Goal: Submit feedback/report problem: Submit feedback/report problem

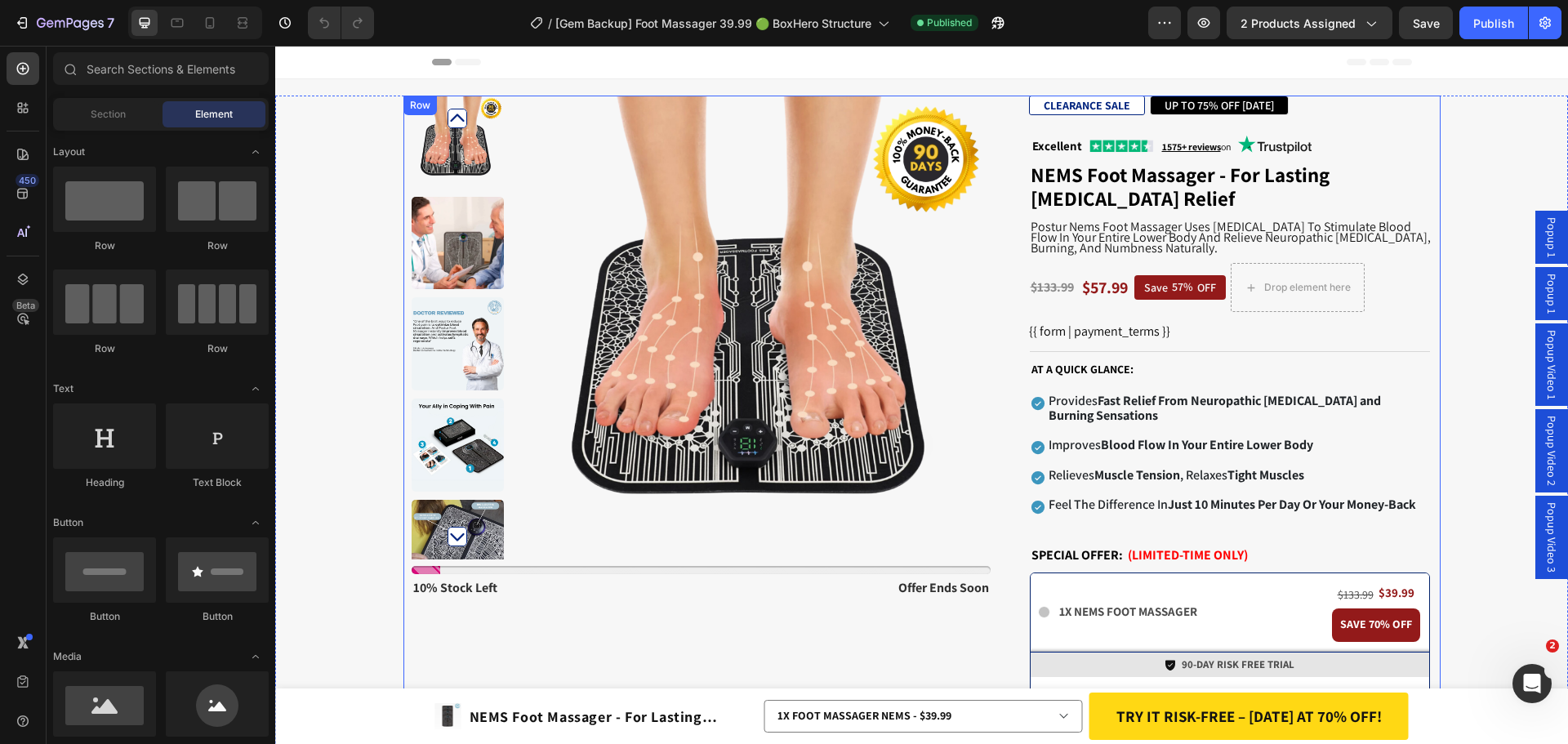
scroll to position [245, 0]
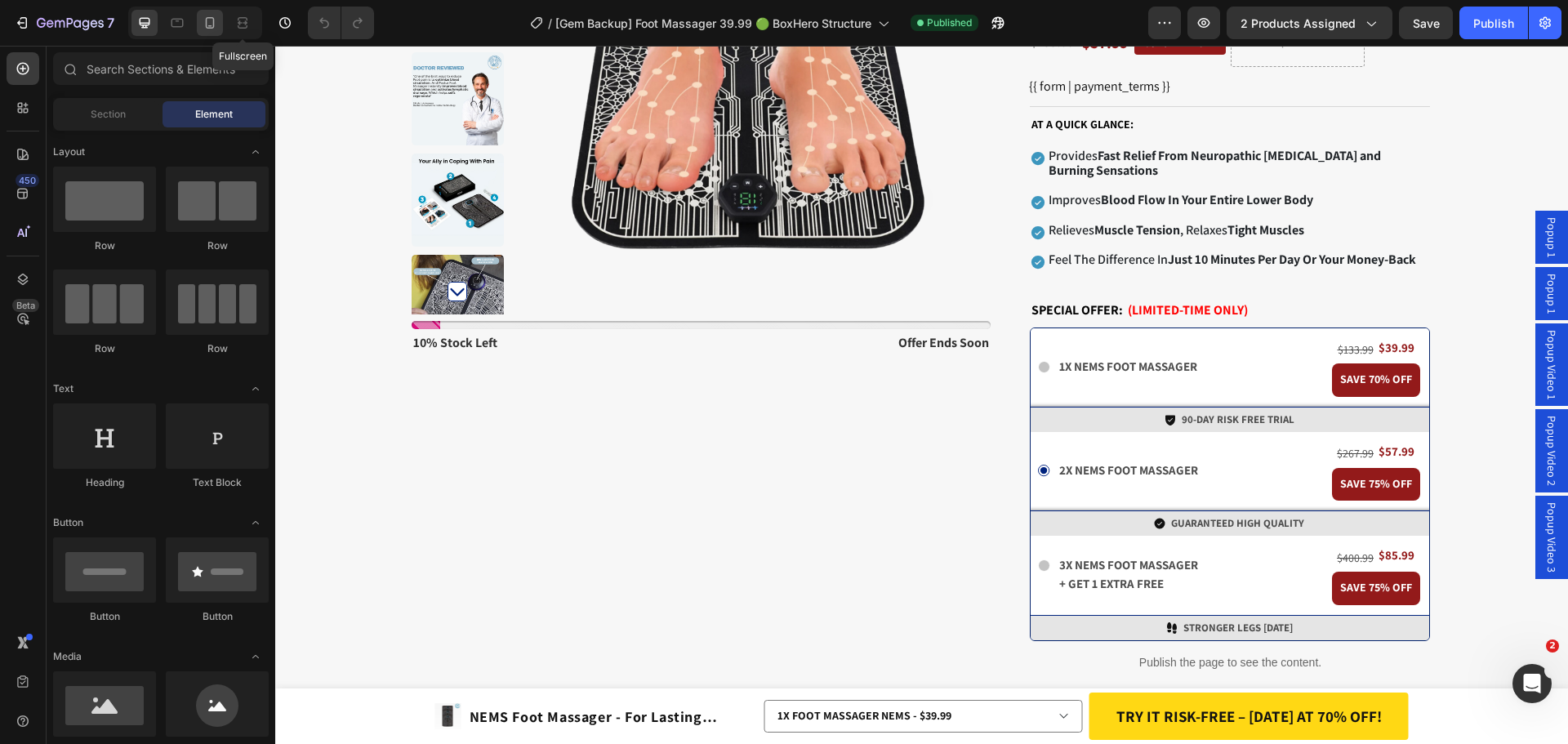
click at [215, 25] on icon at bounding box center [210, 23] width 16 height 16
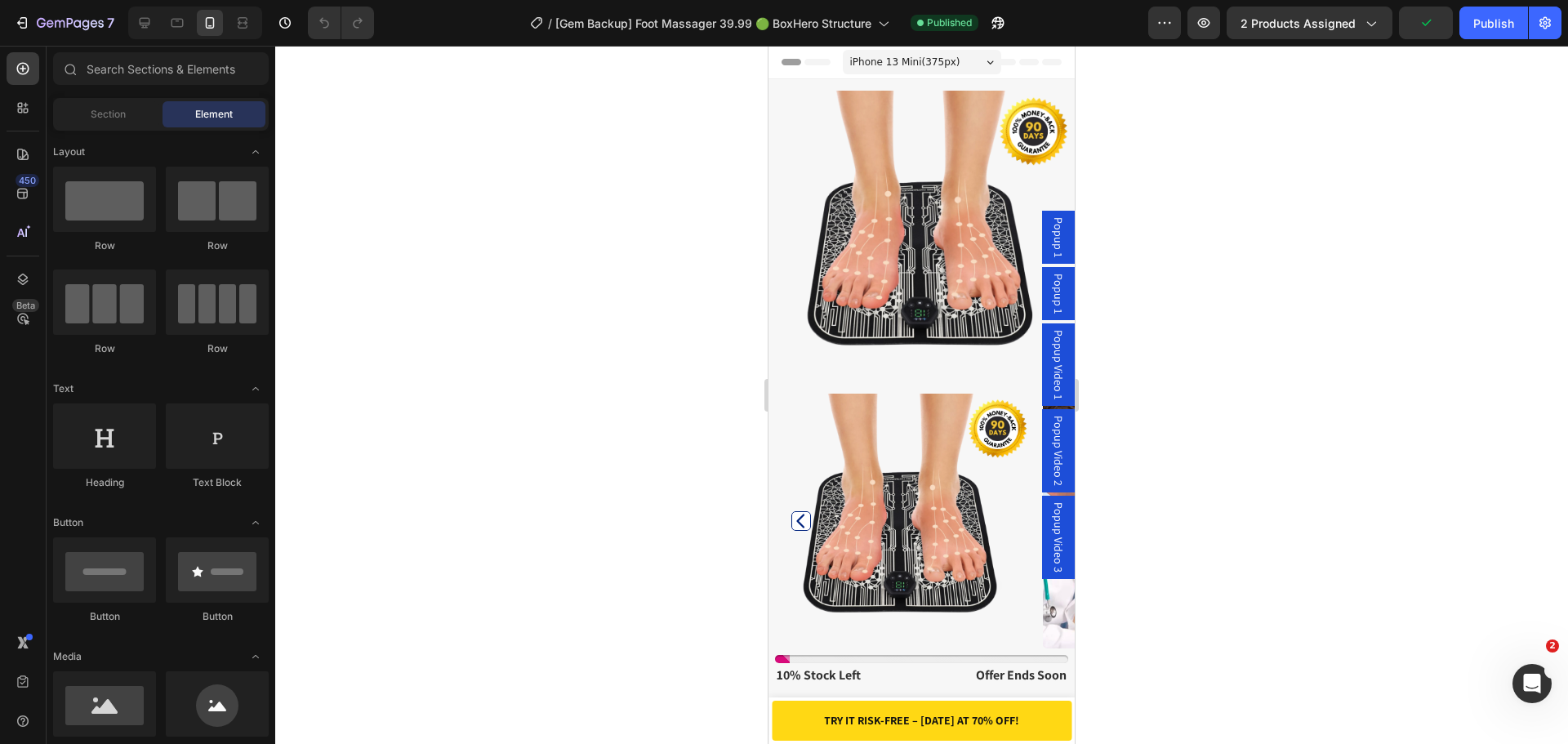
click at [917, 63] on span "iPhone 13 Mini ( 375 px)" at bounding box center [905, 62] width 110 height 16
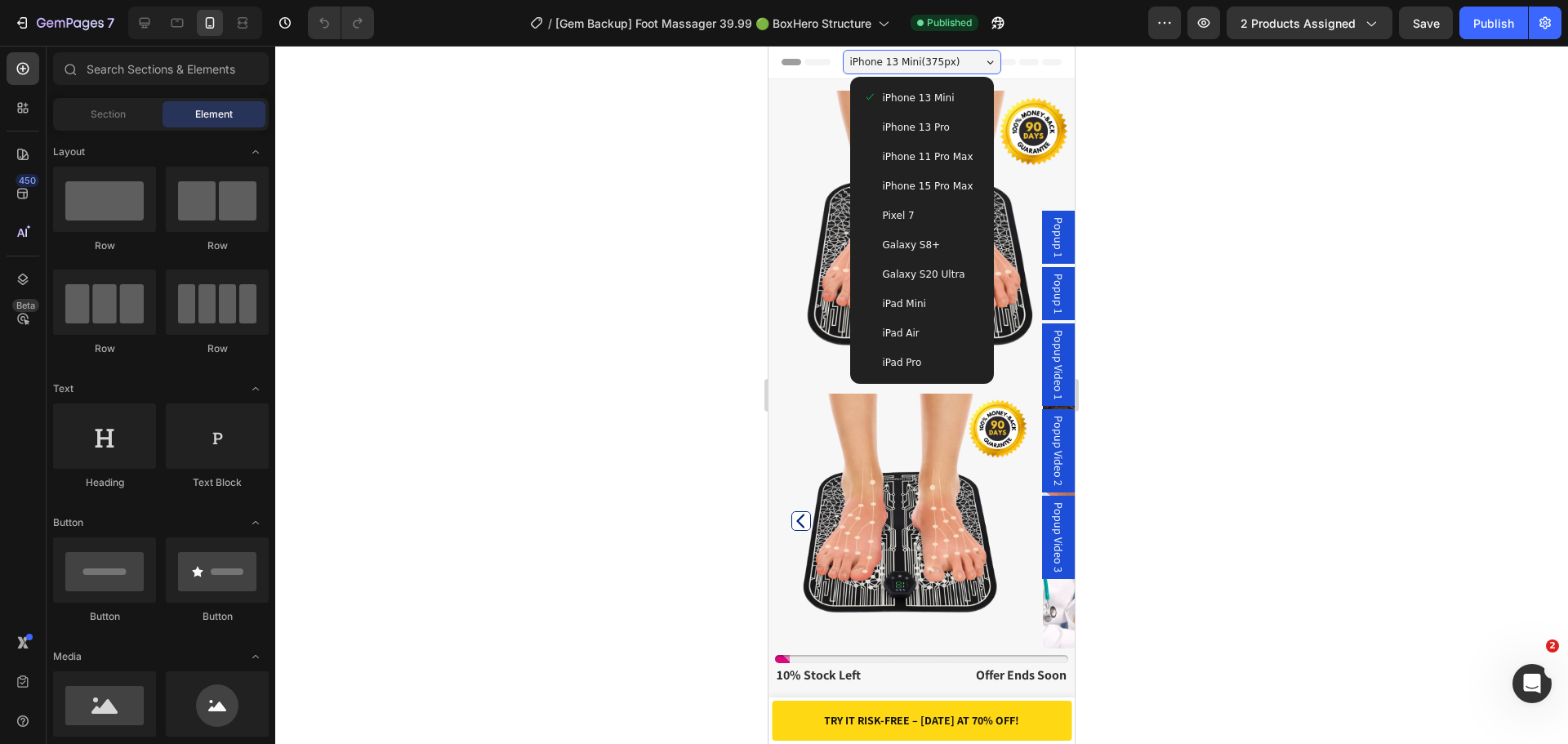
click at [955, 162] on span "iPhone 11 Pro Max" at bounding box center [928, 157] width 90 height 16
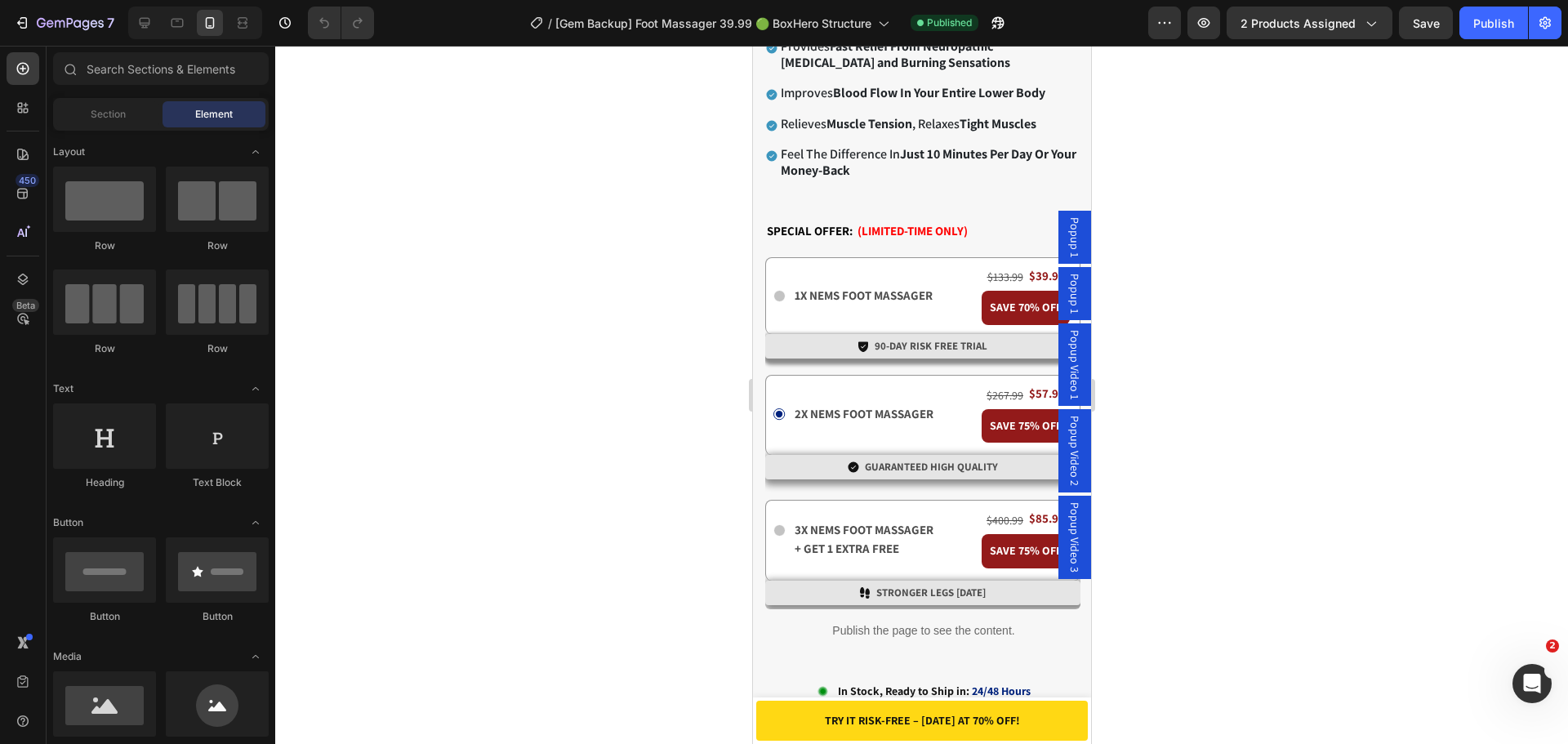
scroll to position [1143, 0]
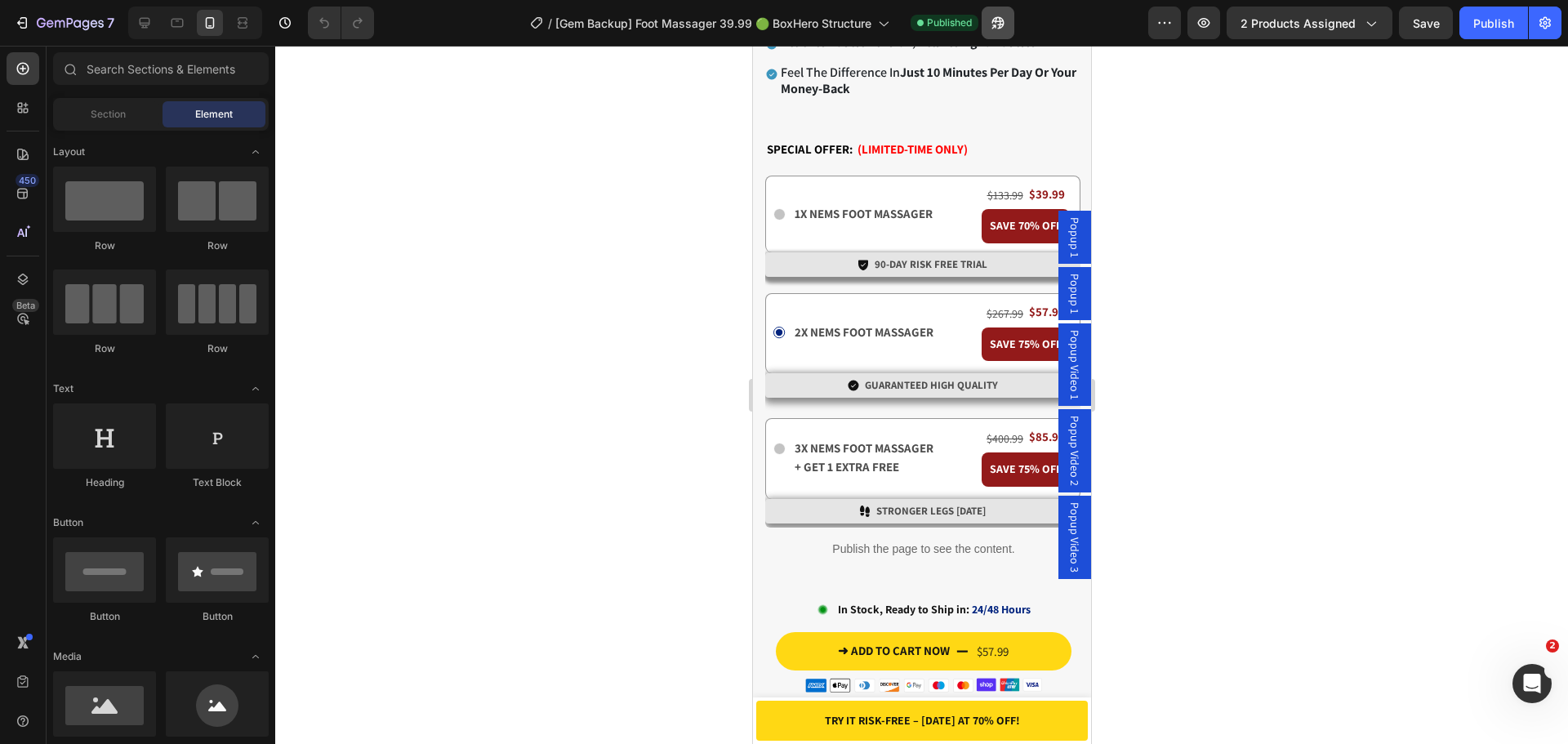
click at [994, 30] on icon "button" at bounding box center [998, 23] width 16 height 16
click at [1532, 669] on div "Open Intercom Messenger" at bounding box center [1529, 681] width 54 height 54
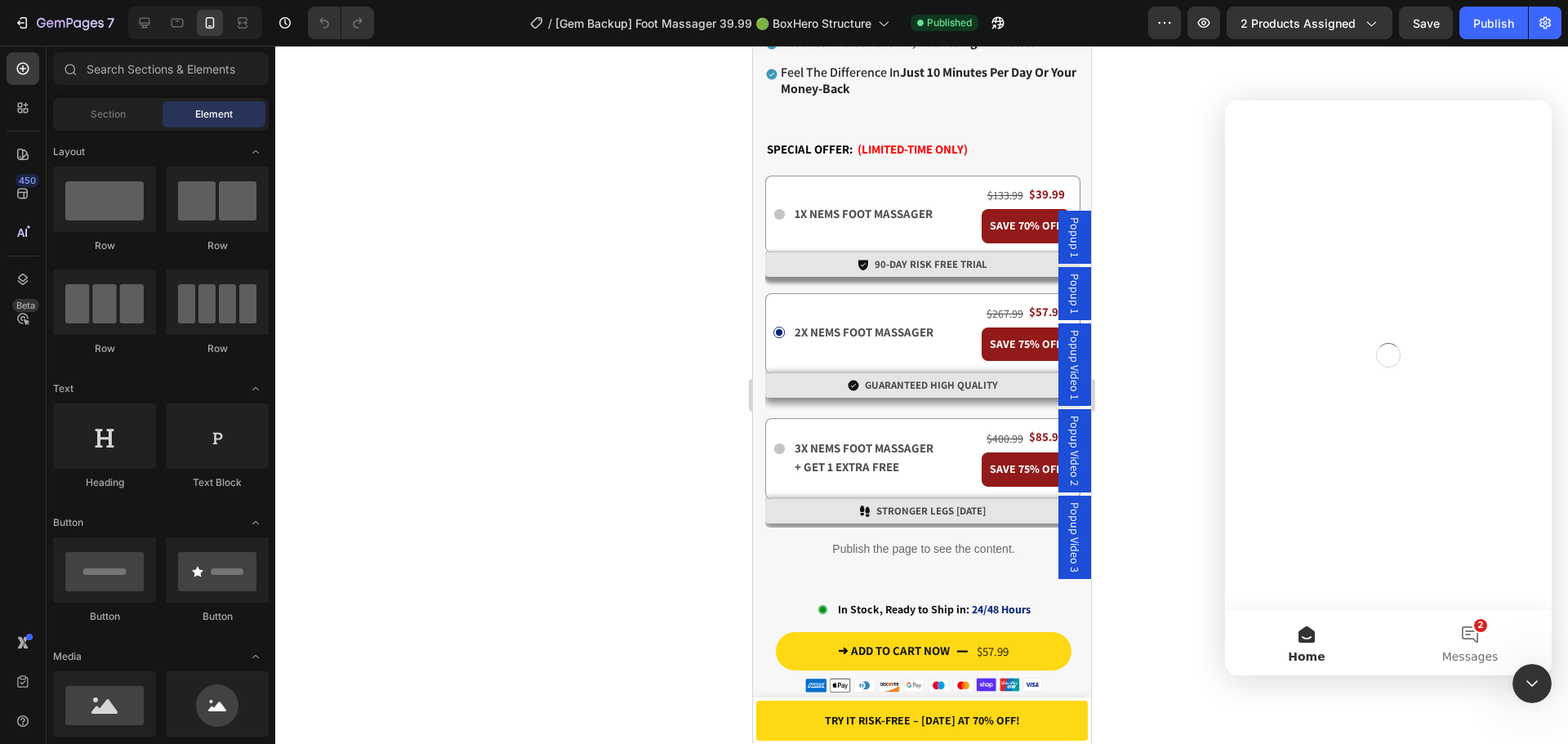
scroll to position [0, 0]
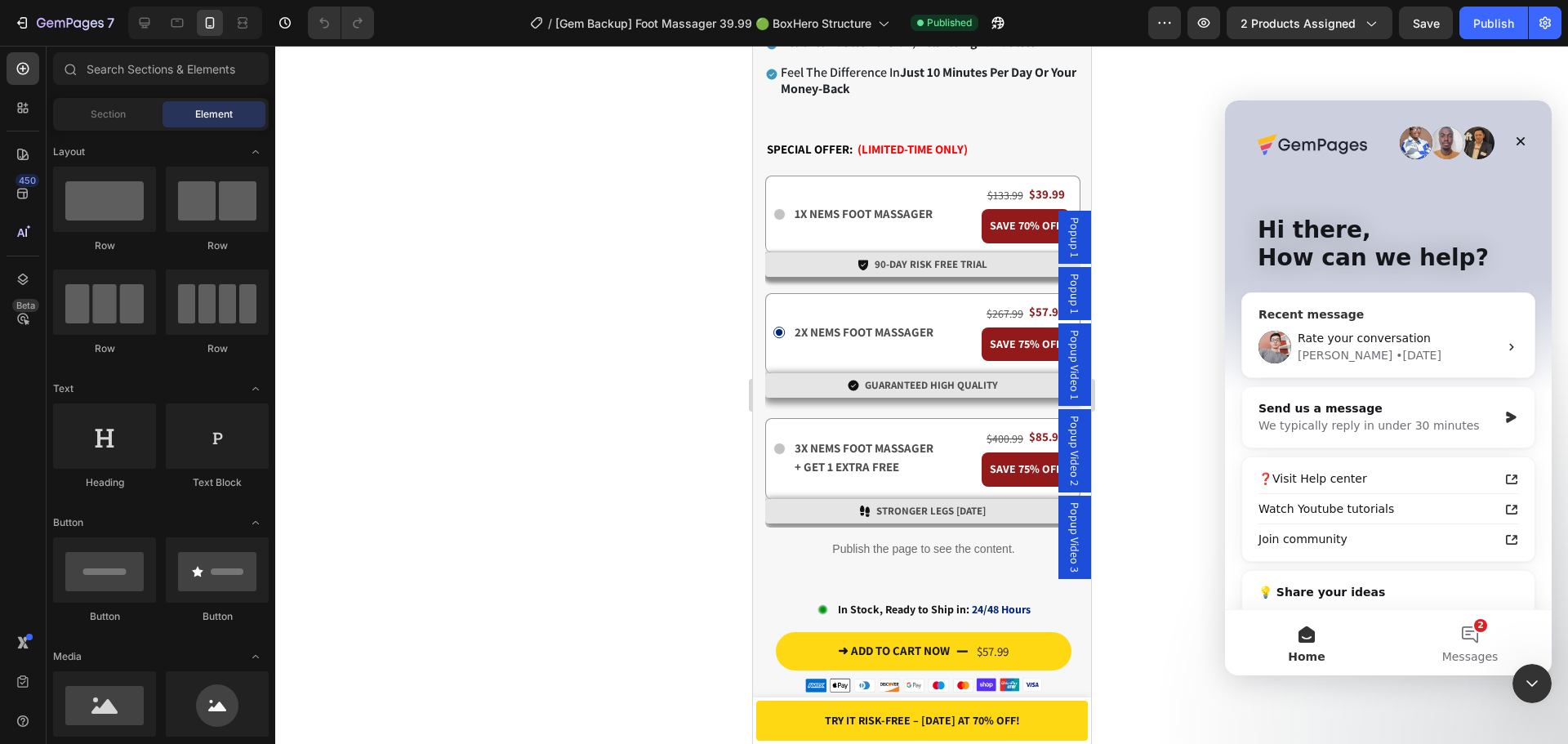
click at [1425, 358] on div "[PERSON_NAME] • [DATE]" at bounding box center [1397, 355] width 201 height 17
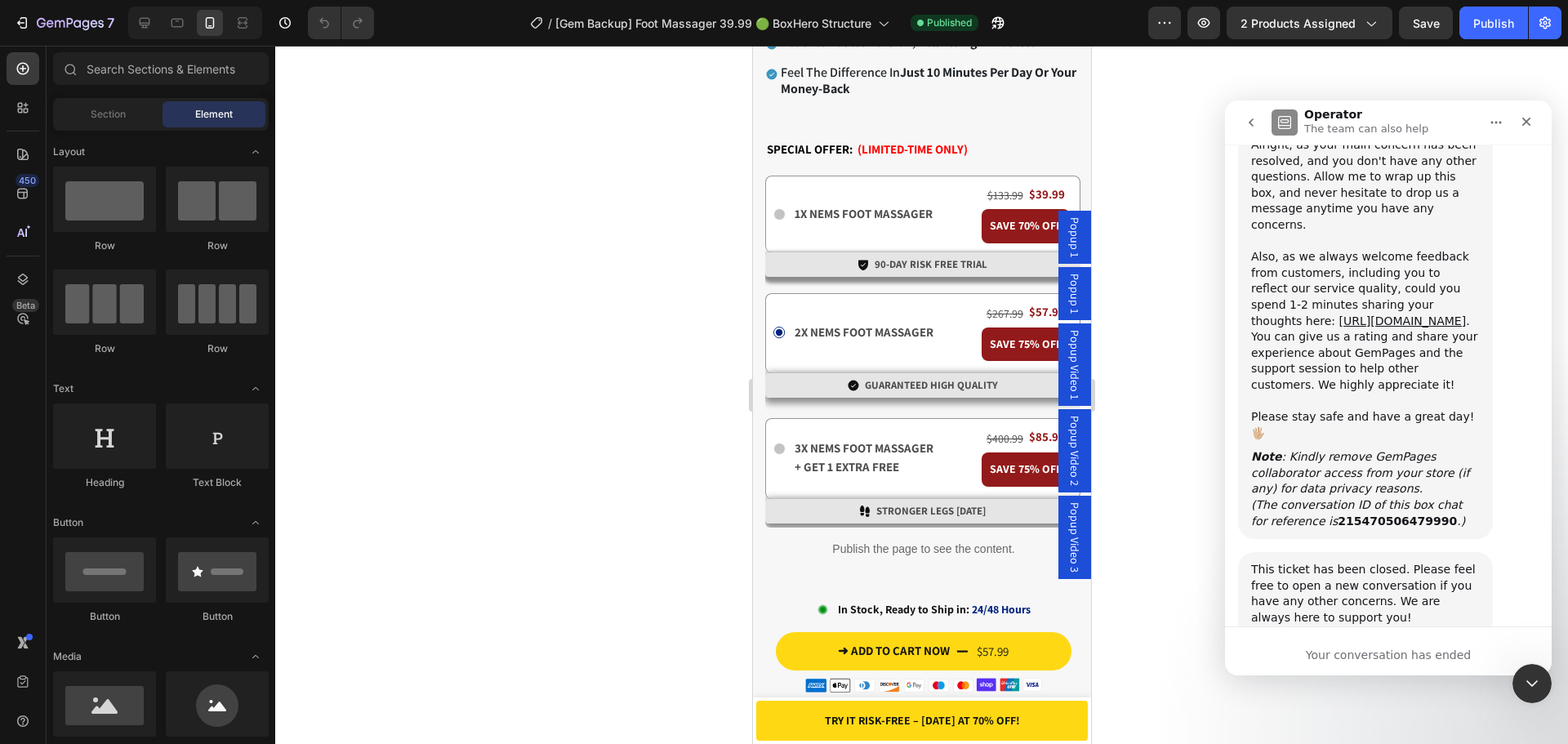
scroll to position [5447, 0]
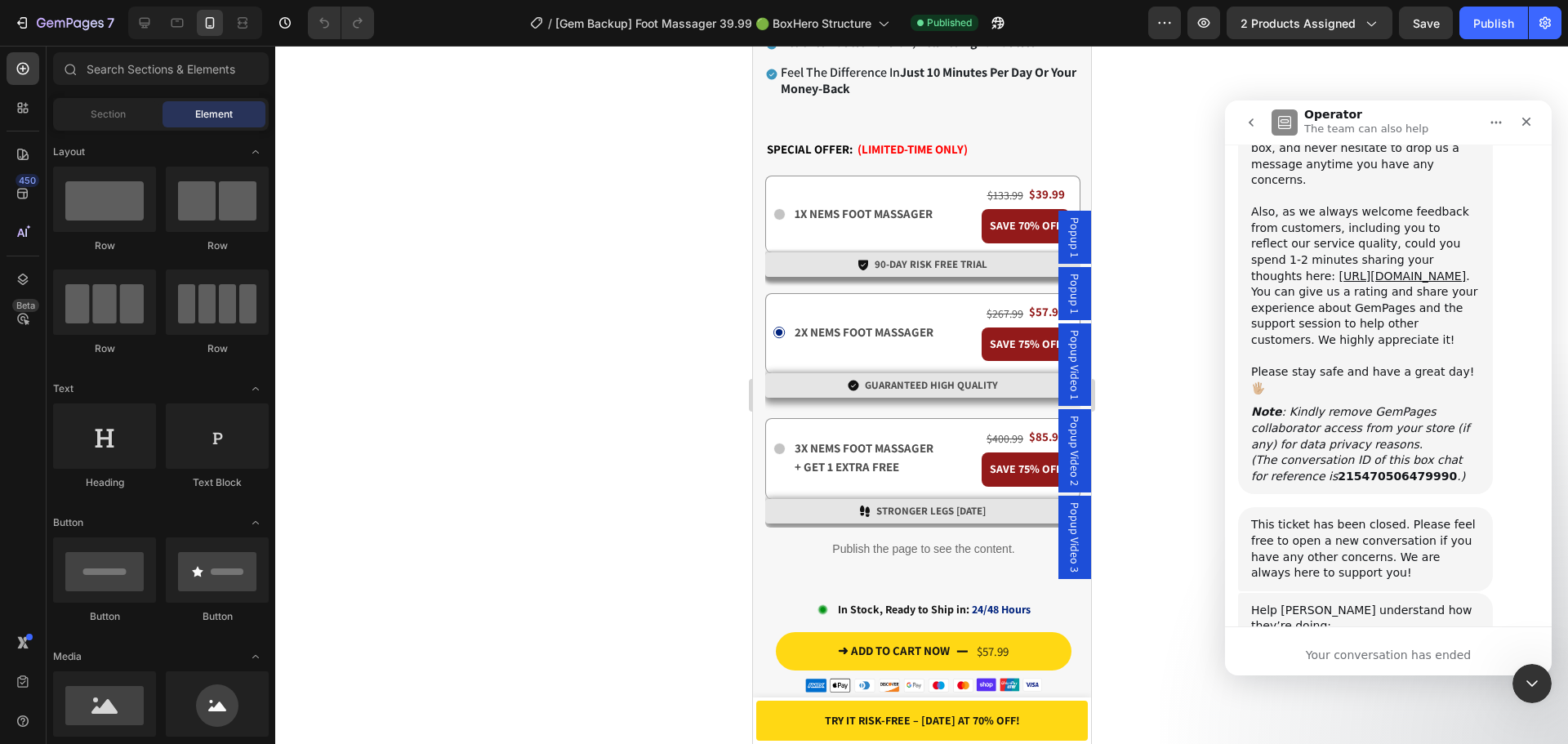
click at [1262, 122] on button "go back" at bounding box center [1251, 122] width 31 height 31
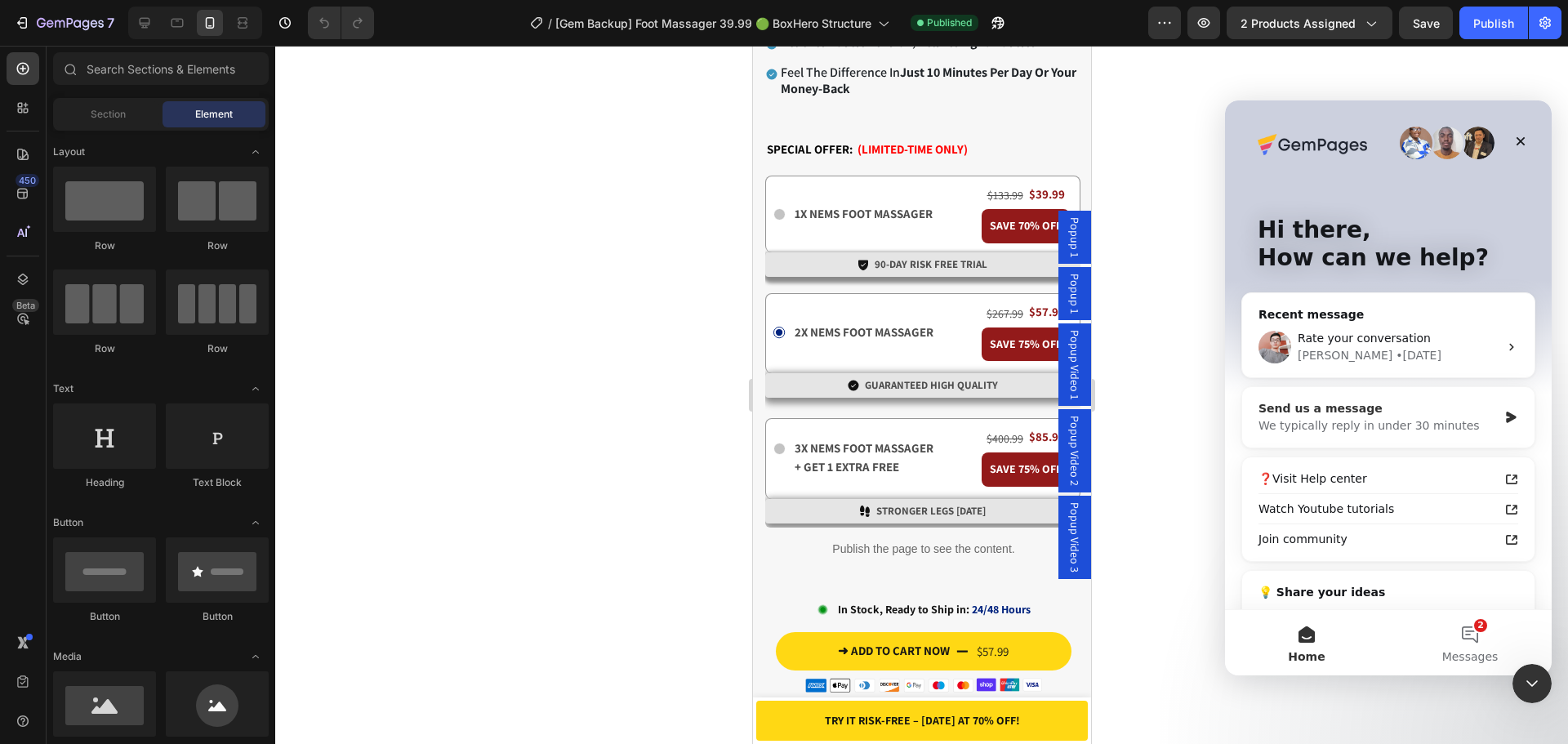
click at [1463, 415] on div "Send us a message" at bounding box center [1378, 409] width 240 height 17
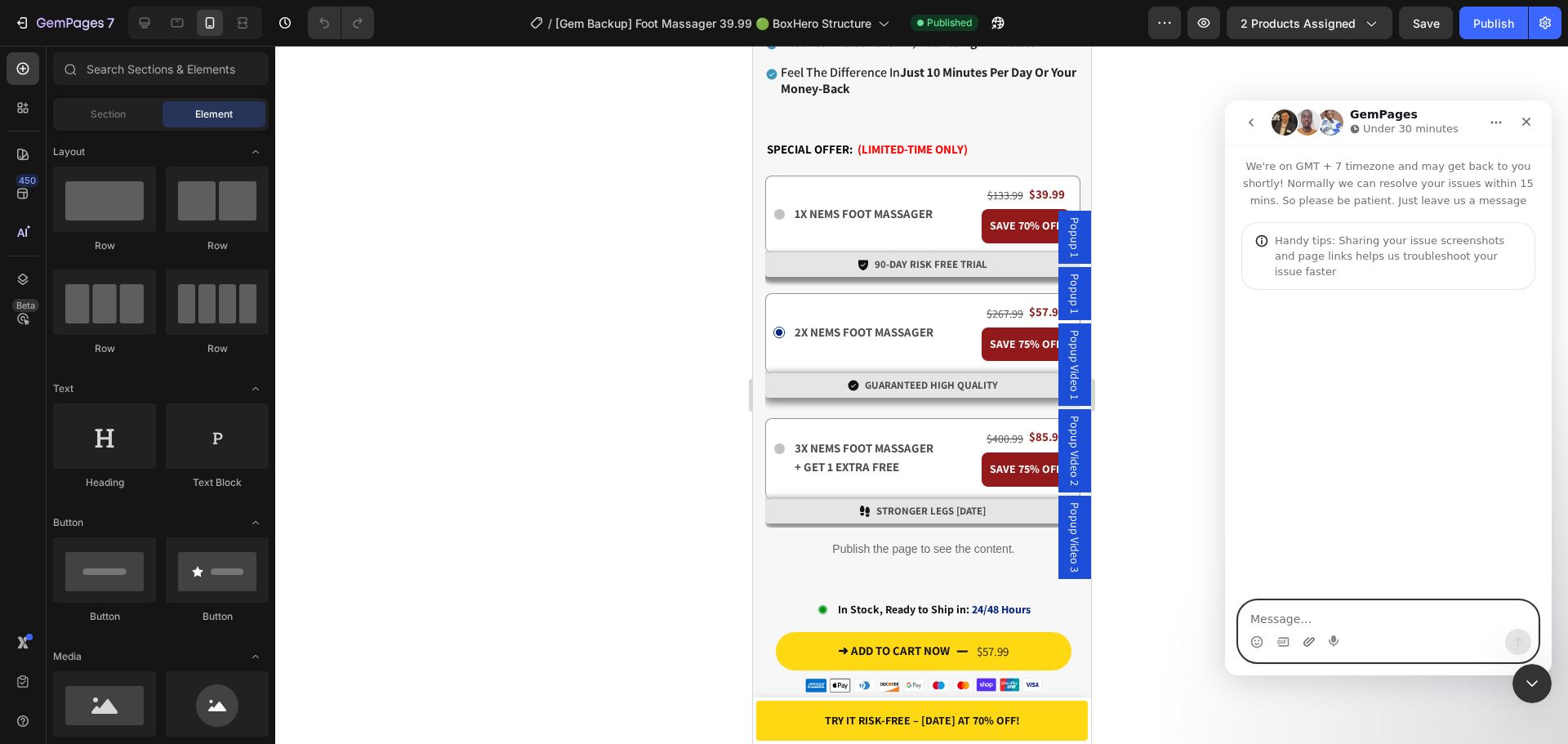
click at [1308, 642] on icon "Upload attachment" at bounding box center [1309, 641] width 13 height 13
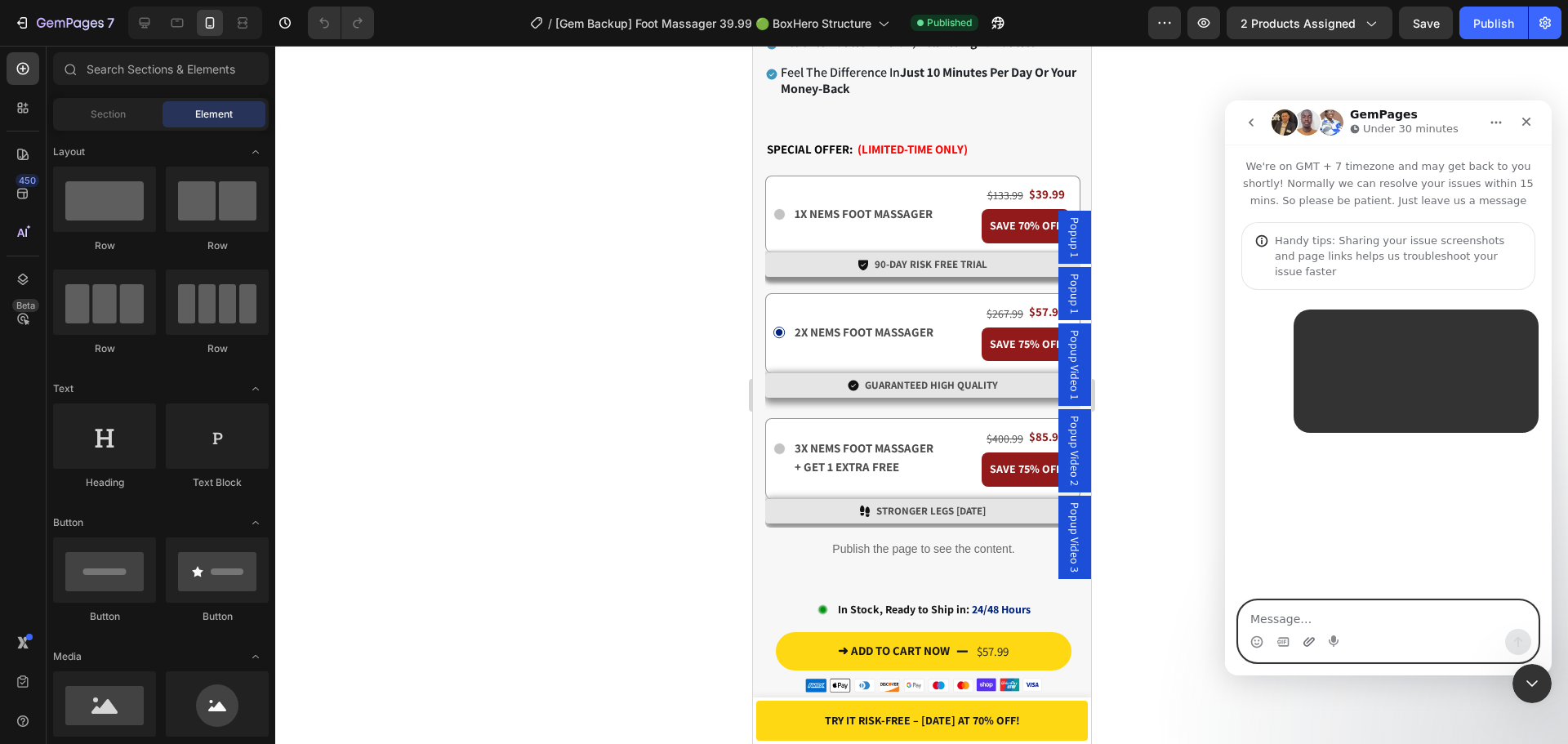
click at [1308, 646] on icon "Upload attachment" at bounding box center [1309, 641] width 11 height 9
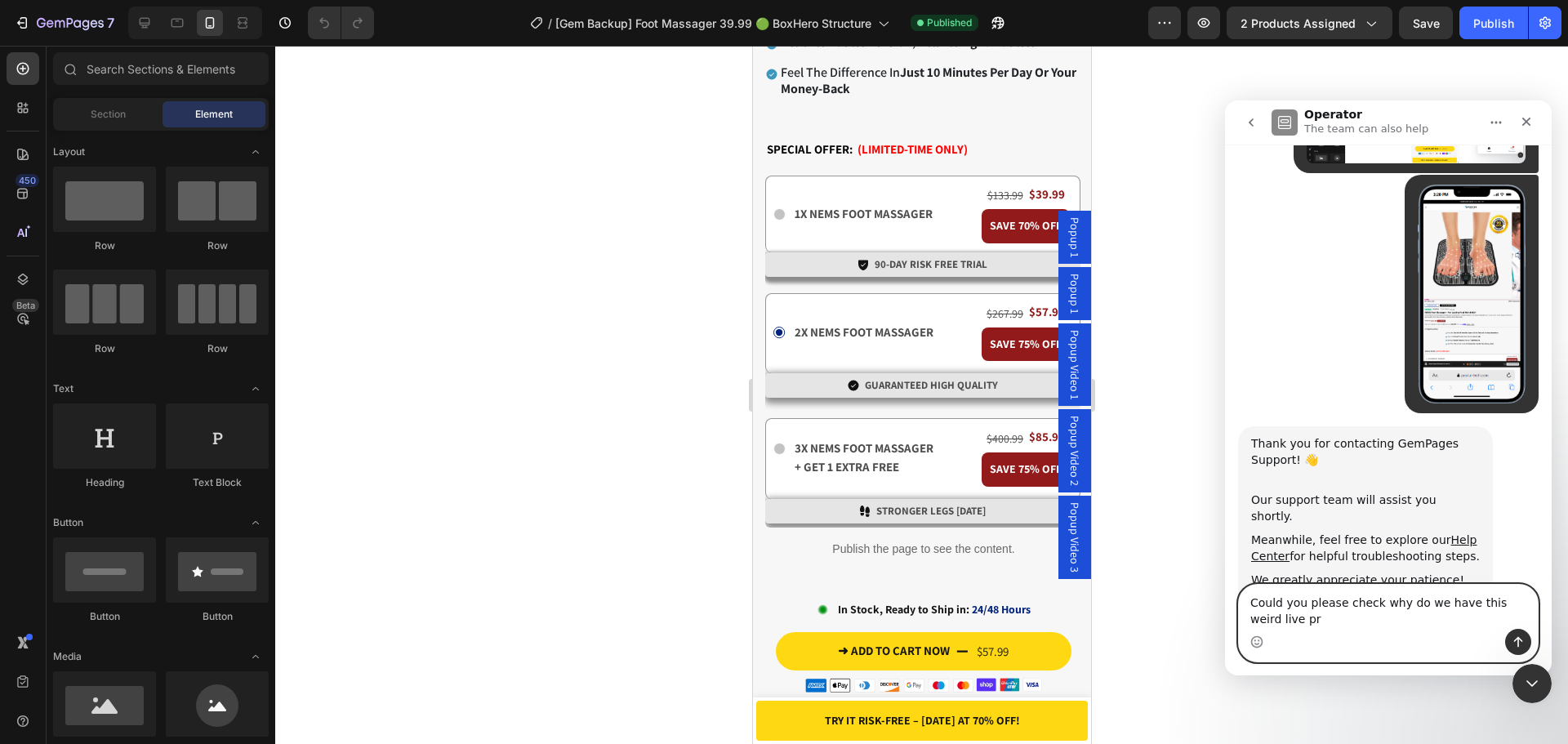
scroll to position [276, 0]
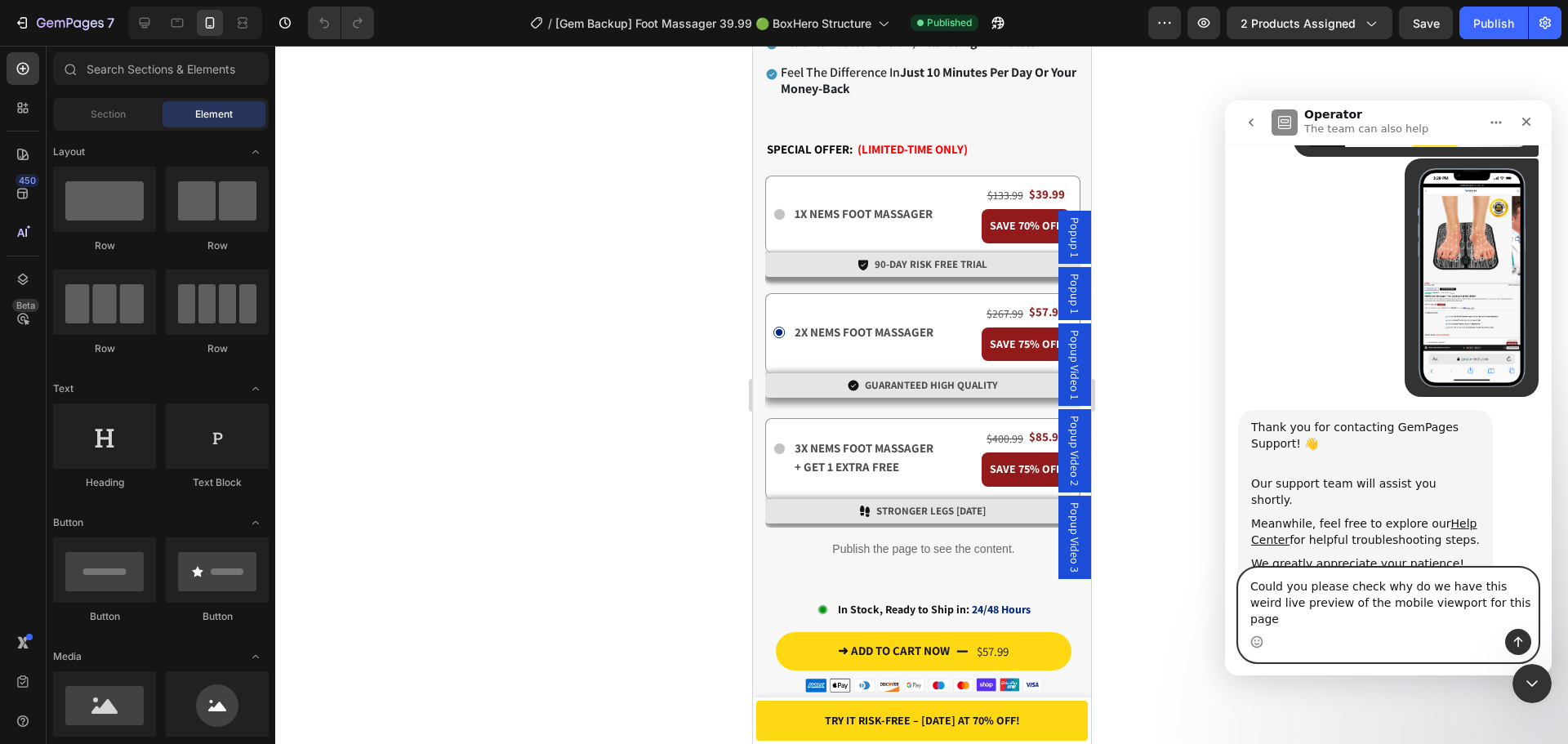
type textarea "Could you please check why do we have this weird live preview of the mobile vie…"
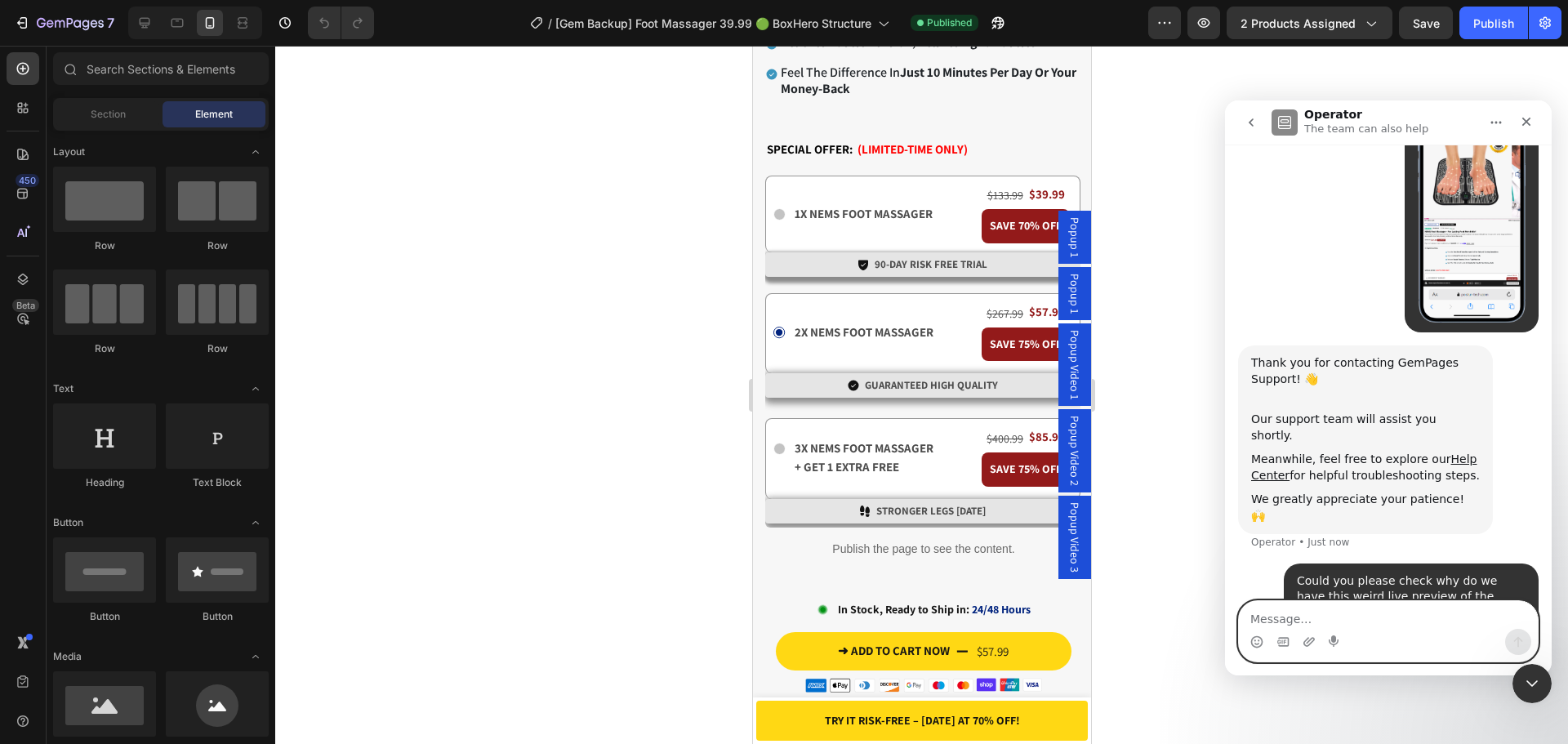
click at [1306, 624] on textarea "Message…" at bounding box center [1388, 614] width 299 height 28
paste textarea "[URL][DOMAIN_NAME][DOMAIN_NAME]"
type textarea "[URL][DOMAIN_NAME][DOMAIN_NAME]"
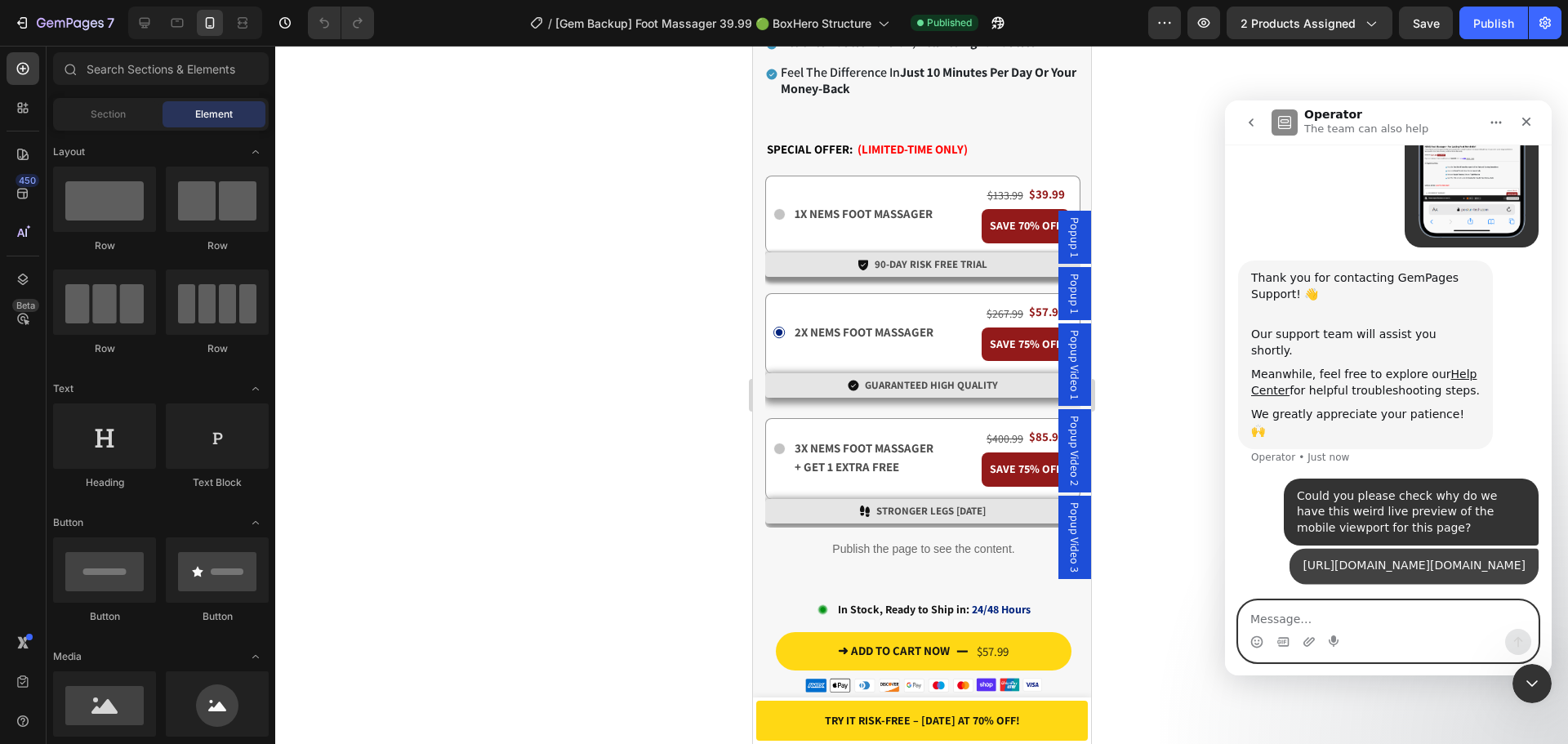
scroll to position [441, 0]
type textarea "Something seems bugged"
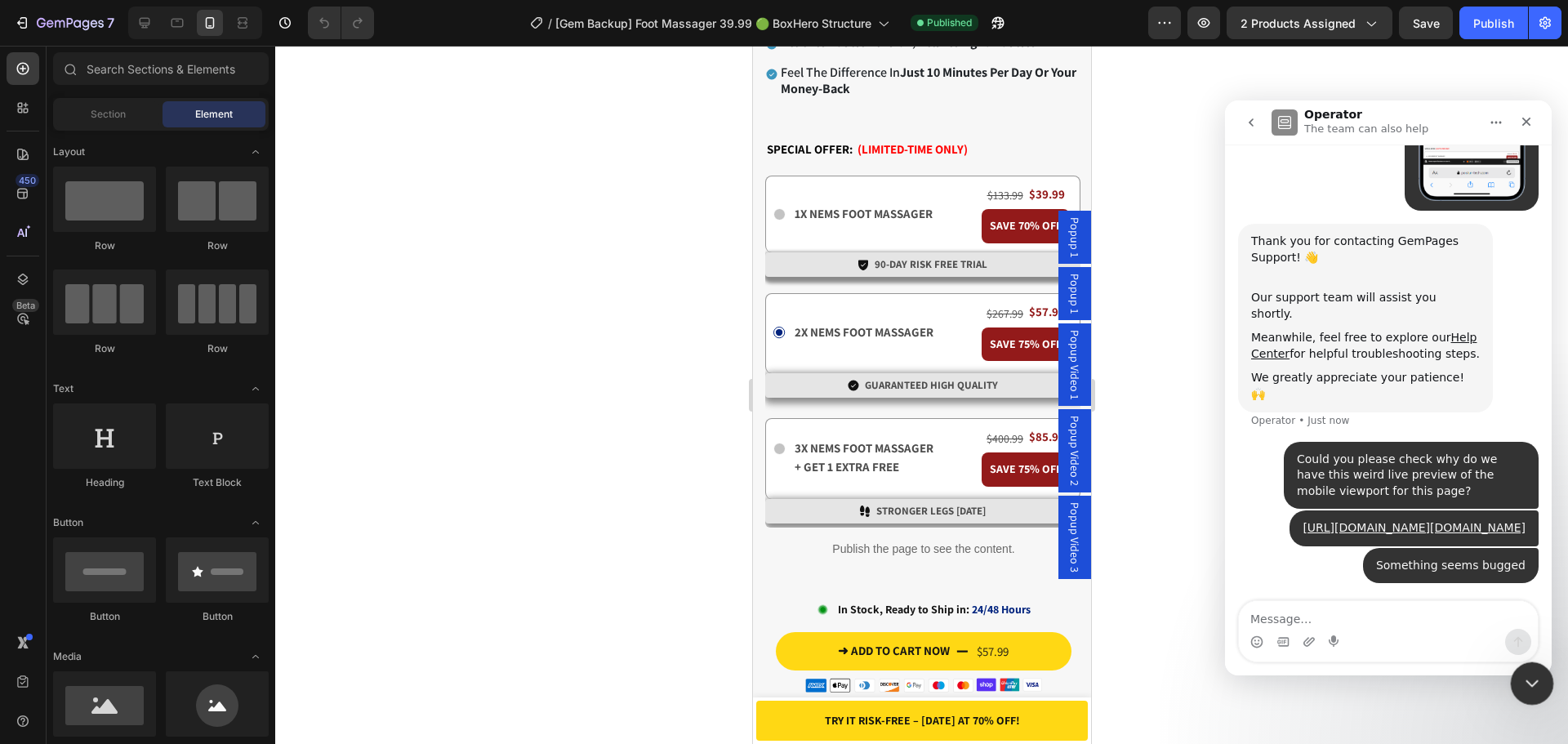
click at [1529, 677] on icon "Close Intercom Messenger" at bounding box center [1529, 681] width 20 height 20
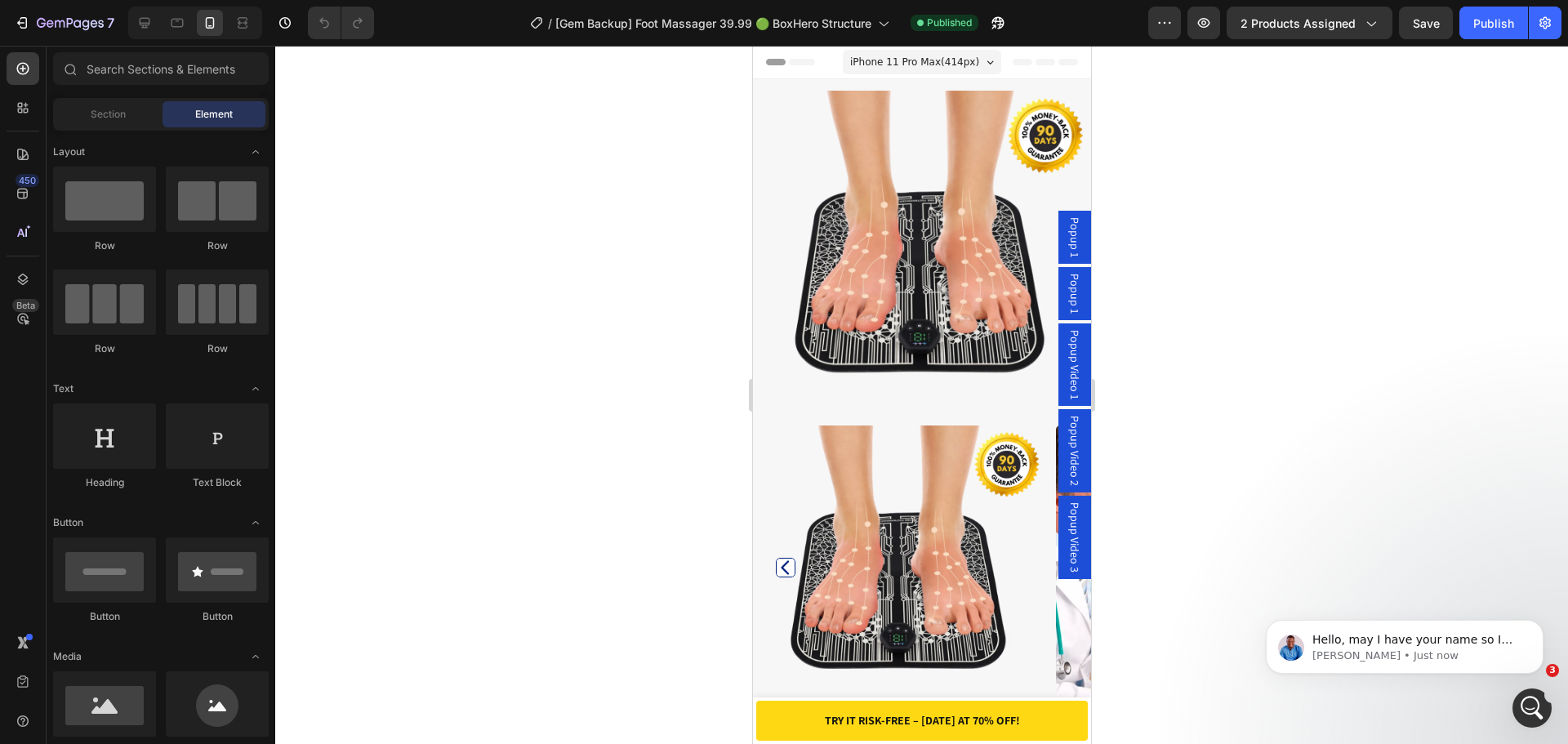
scroll to position [582, 0]
click at [1341, 636] on p "Hello, may I have your name so I can address you properly?" at bounding box center [1417, 640] width 211 height 16
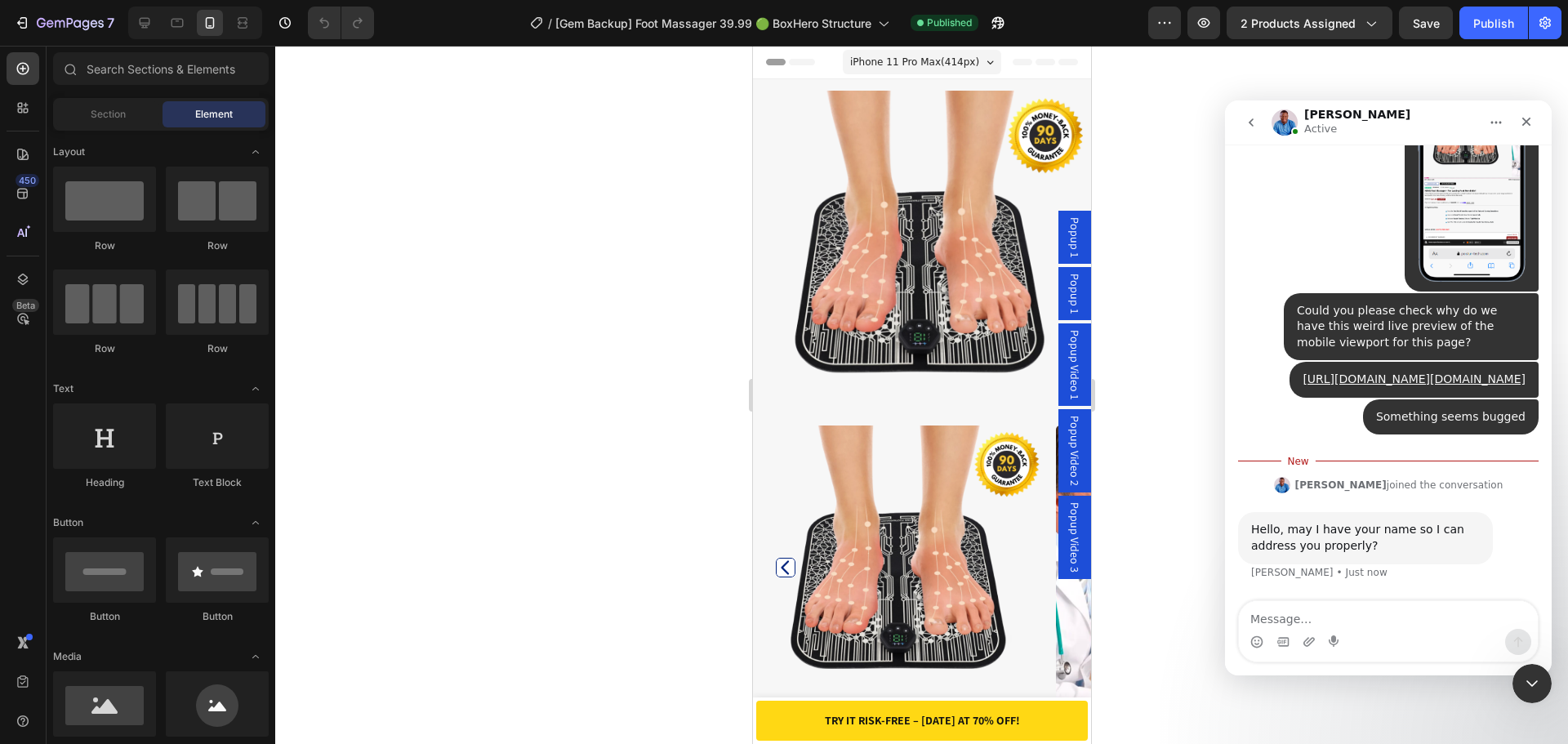
scroll to position [608, 0]
type textarea "Amdyt"
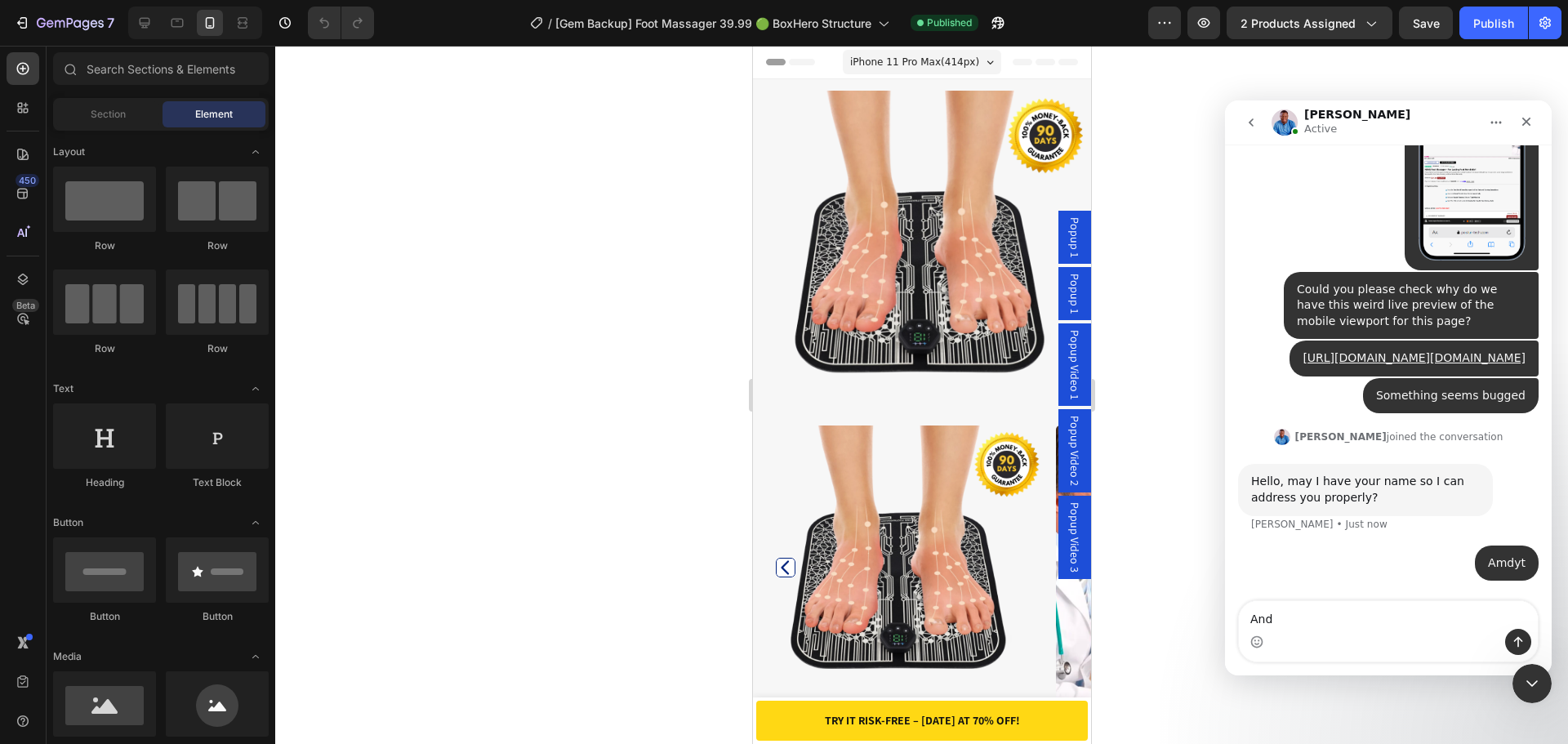
type textarea "[PERSON_NAME]"
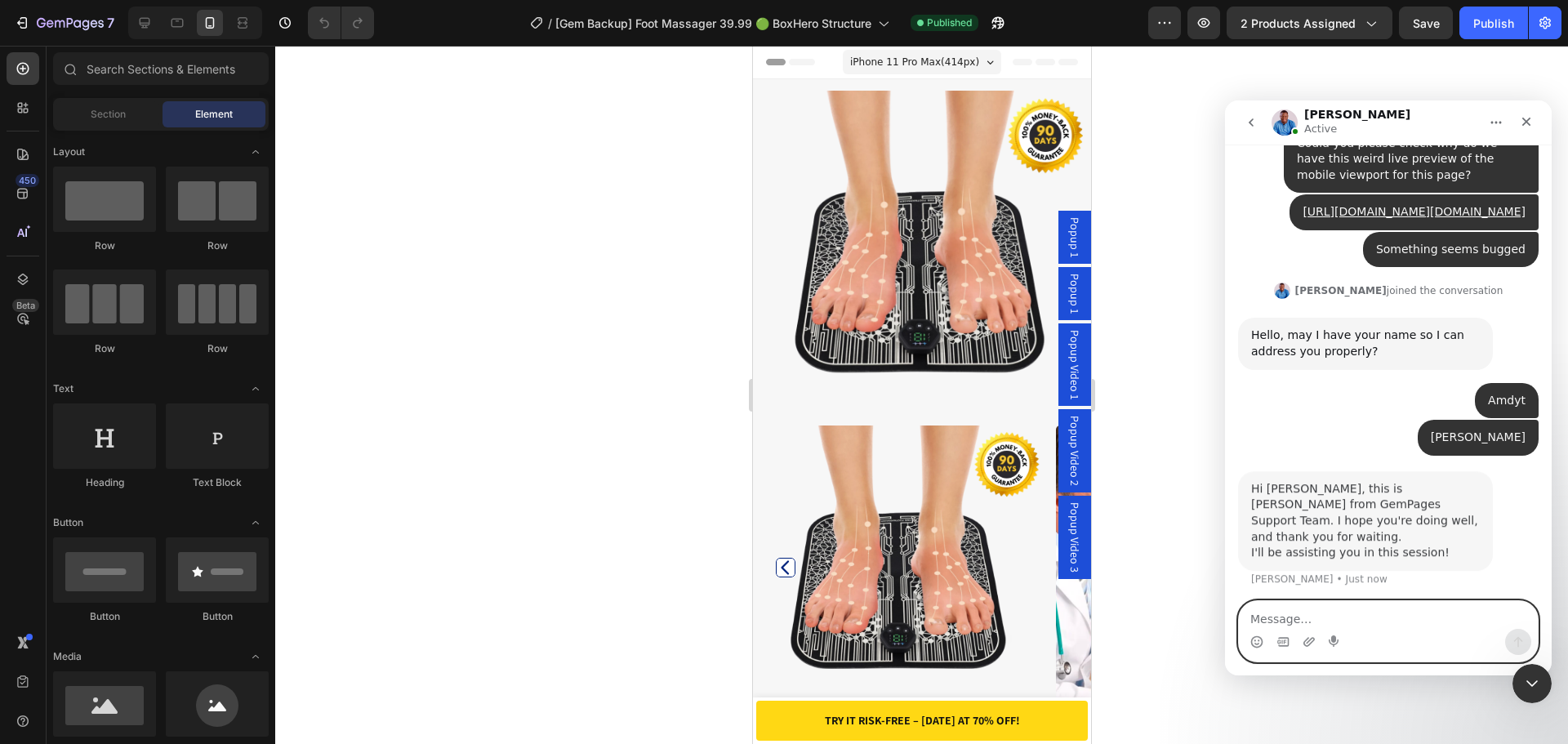
scroll to position [764, 0]
